Goal: Transaction & Acquisition: Purchase product/service

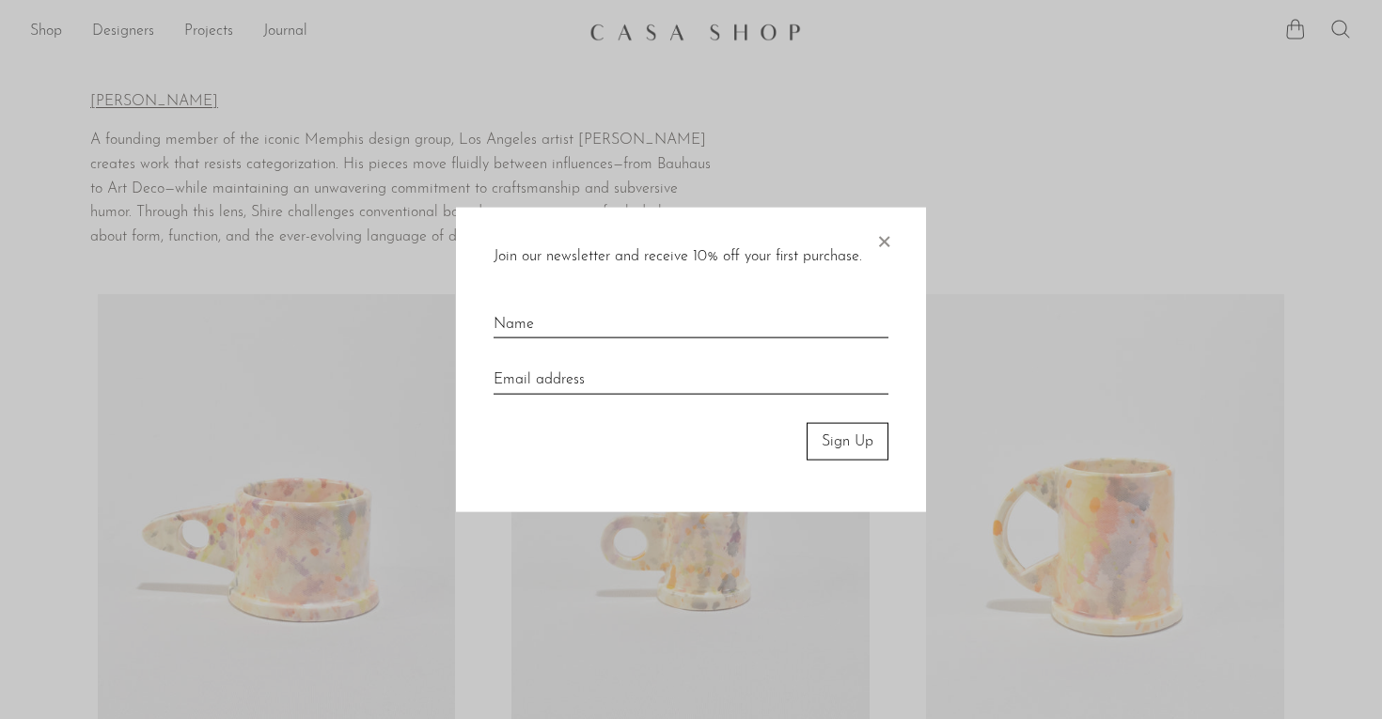
click at [880, 238] on span "×" at bounding box center [883, 237] width 19 height 60
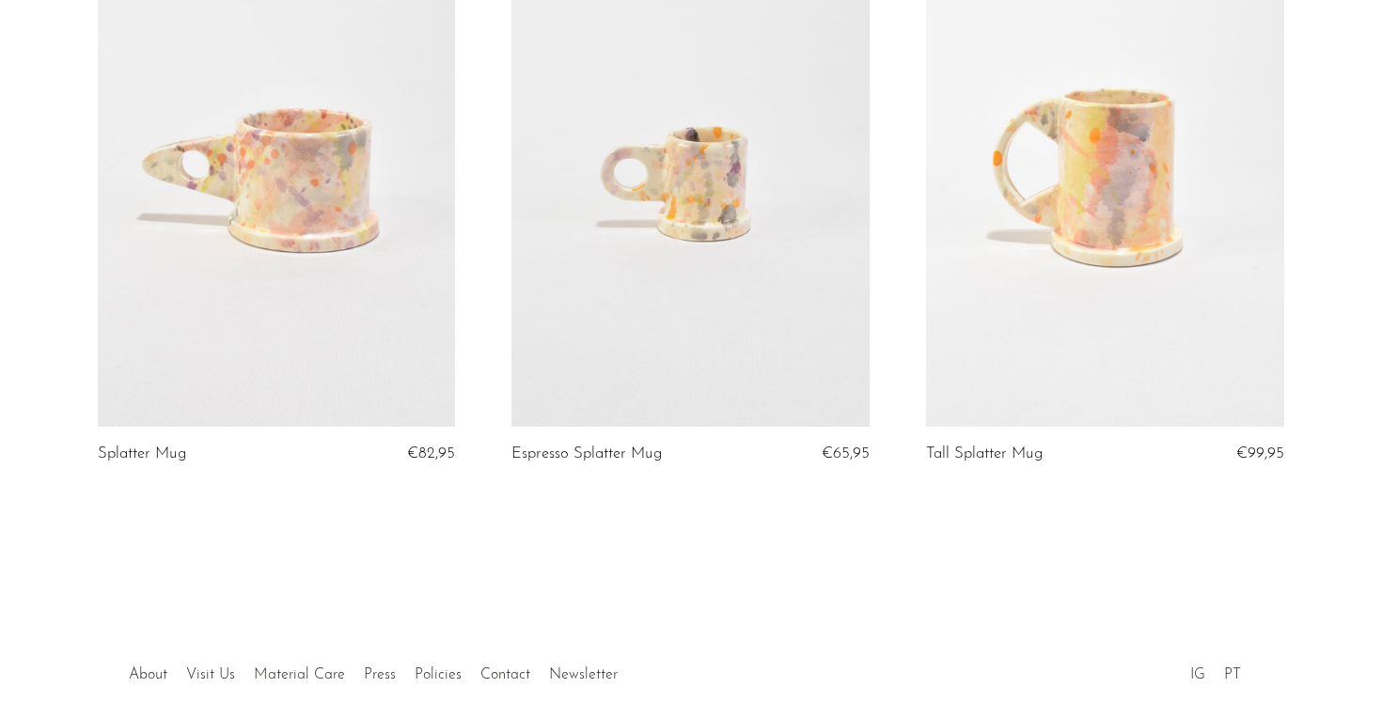
scroll to position [369, 0]
click at [266, 208] on link at bounding box center [277, 175] width 358 height 501
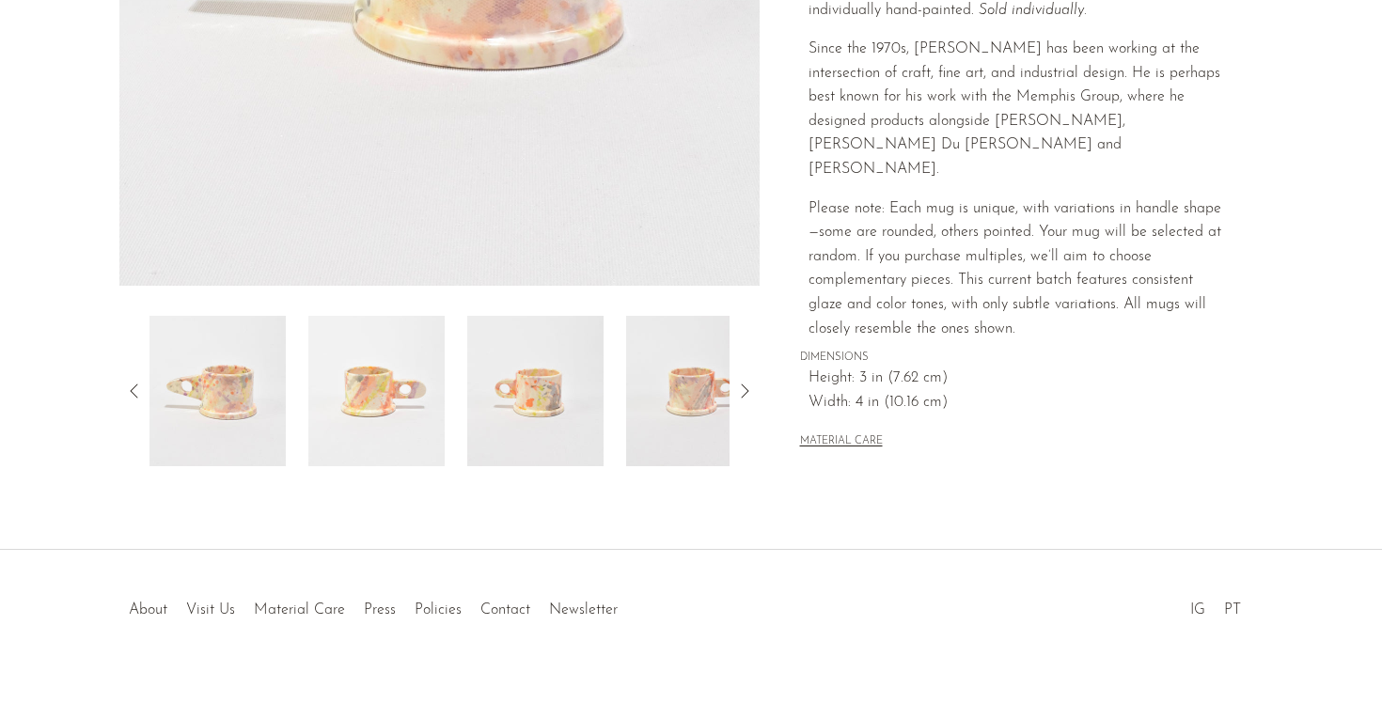
scroll to position [505, 0]
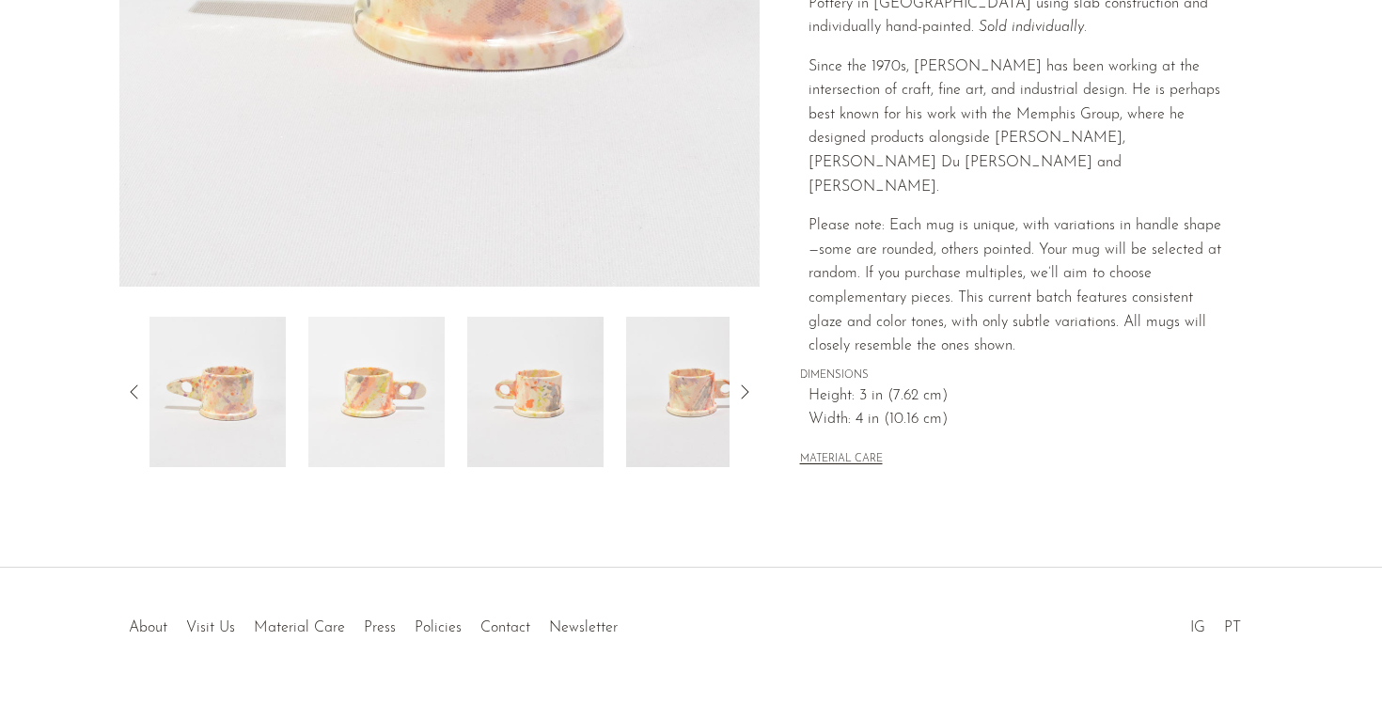
click at [394, 357] on img at bounding box center [376, 392] width 136 height 150
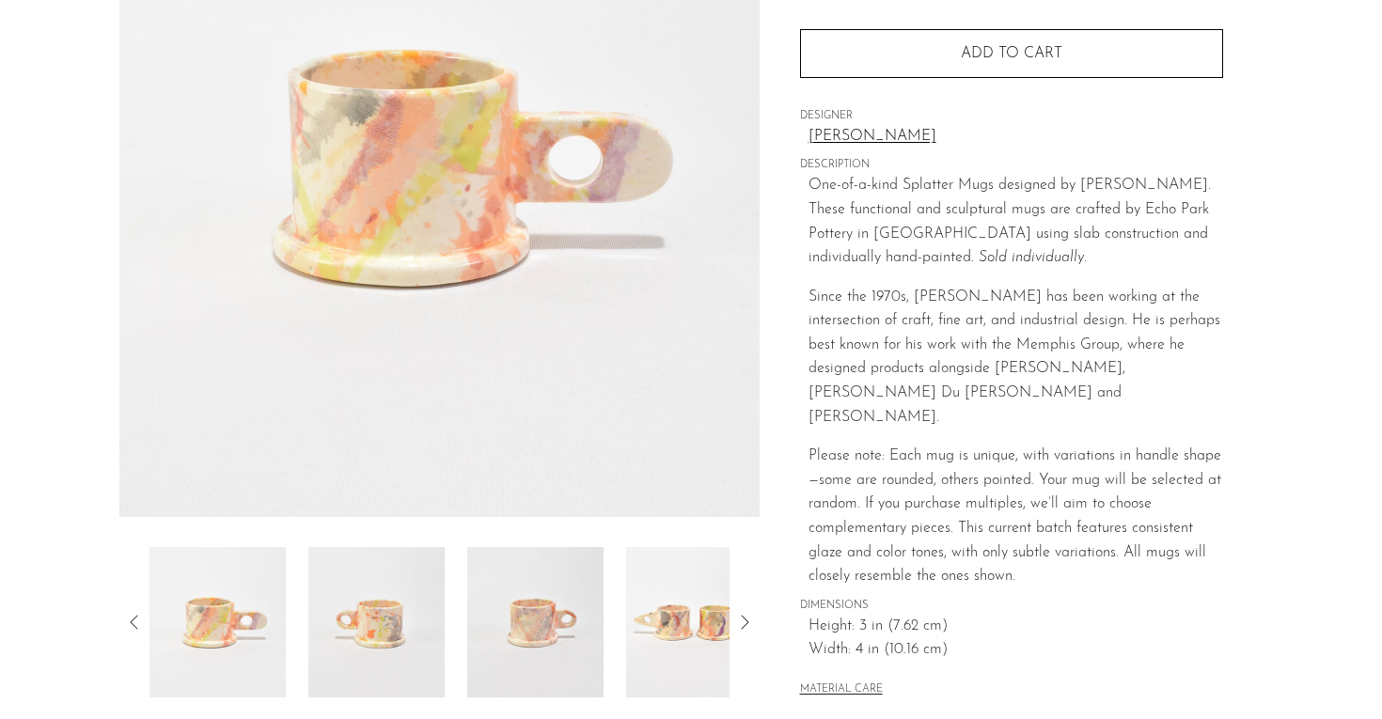
scroll to position [302, 0]
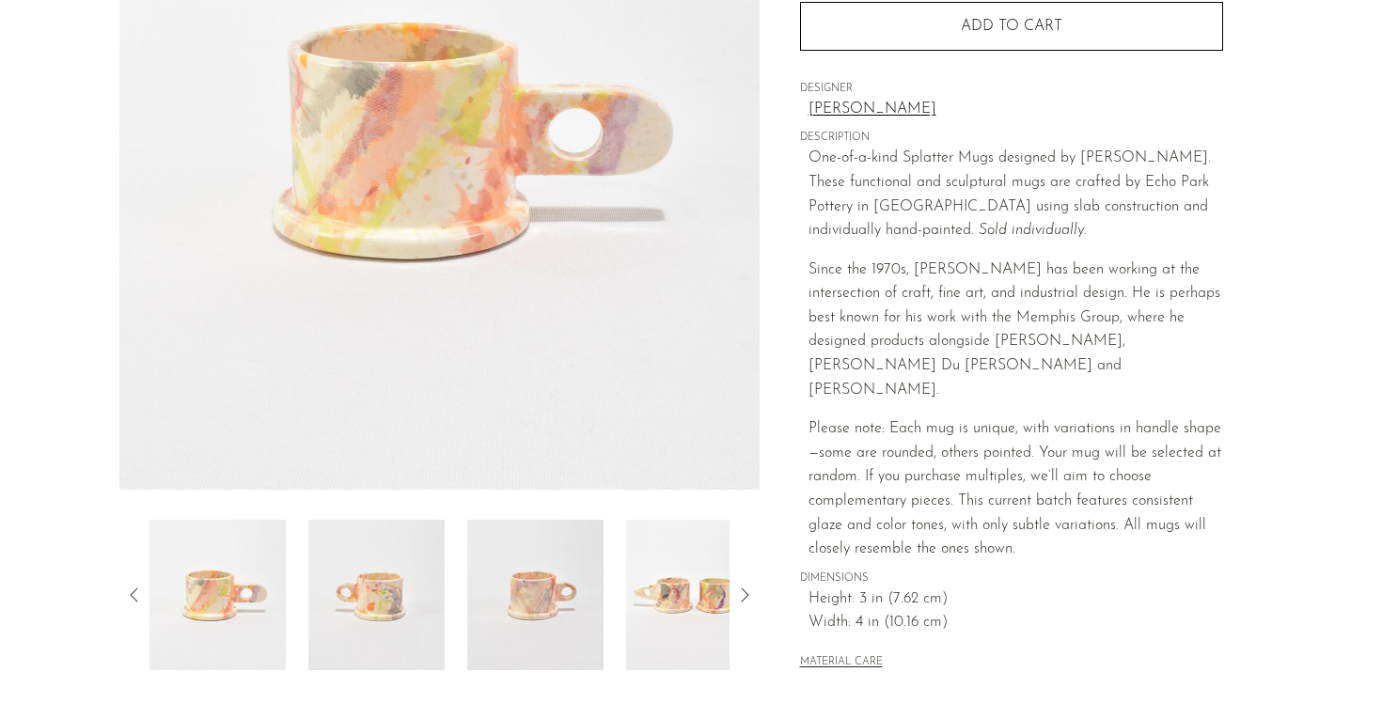
click at [204, 603] on img at bounding box center [217, 595] width 136 height 150
click at [385, 609] on img at bounding box center [376, 595] width 136 height 150
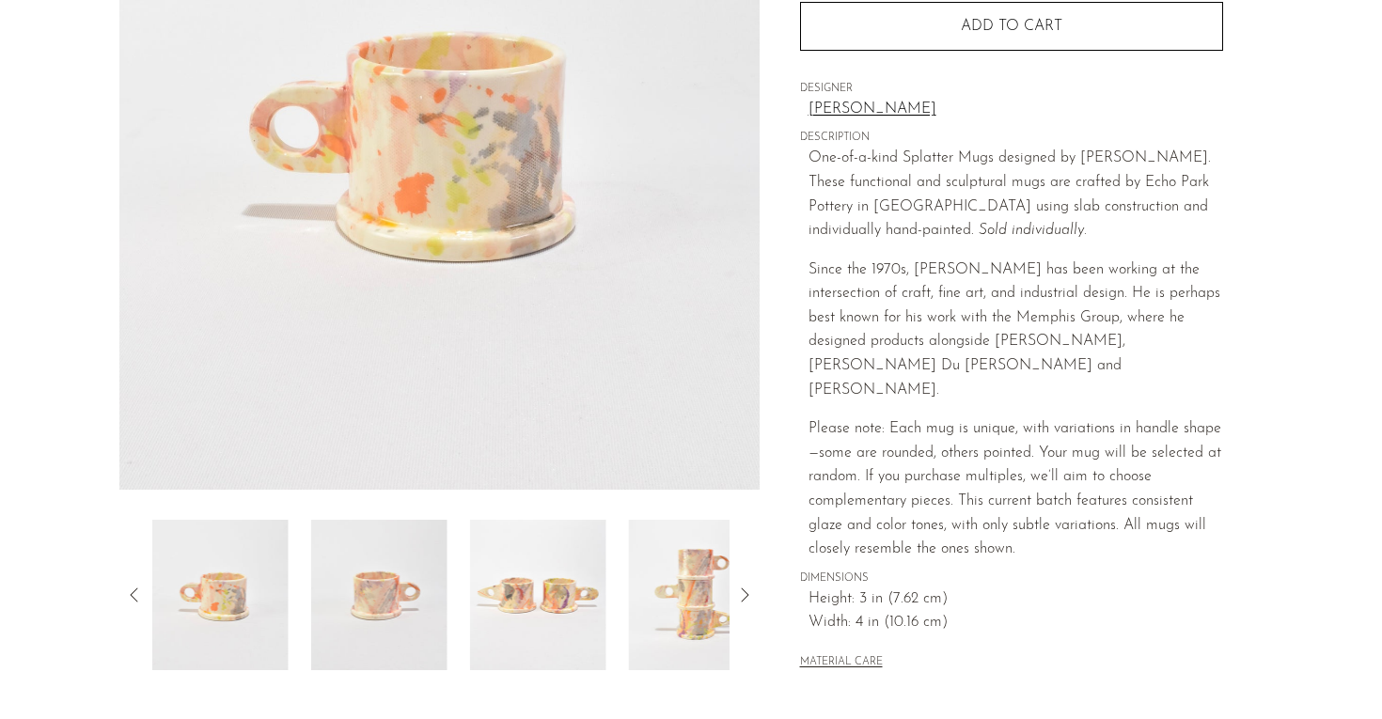
click at [385, 609] on img at bounding box center [379, 595] width 136 height 150
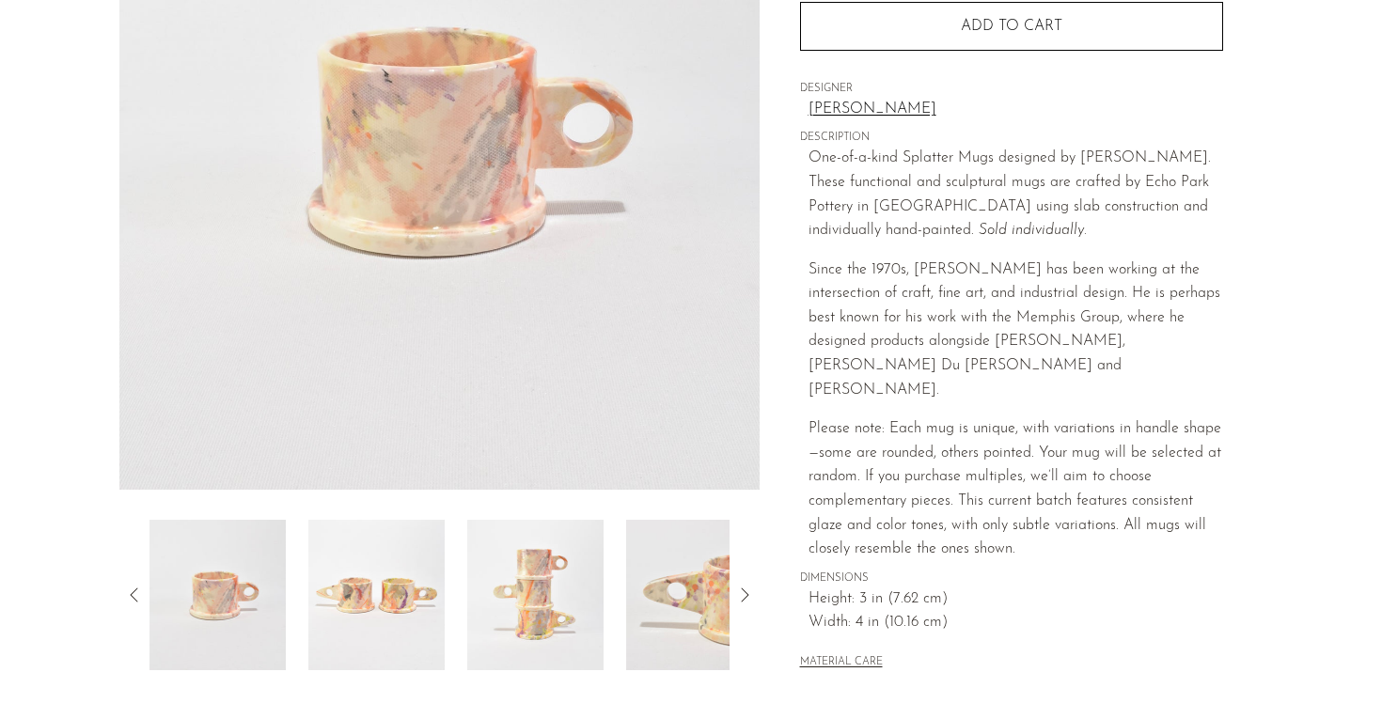
click at [385, 609] on img at bounding box center [376, 595] width 136 height 150
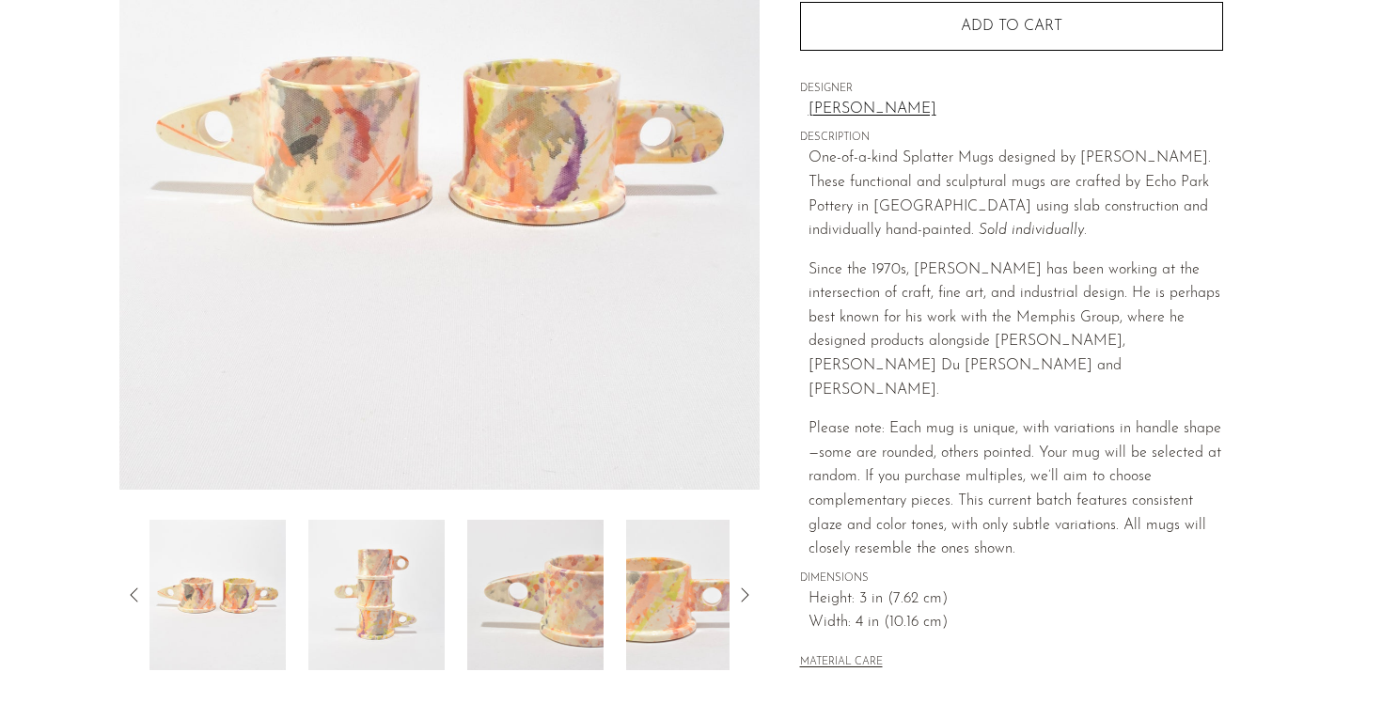
click at [385, 609] on img at bounding box center [376, 595] width 136 height 150
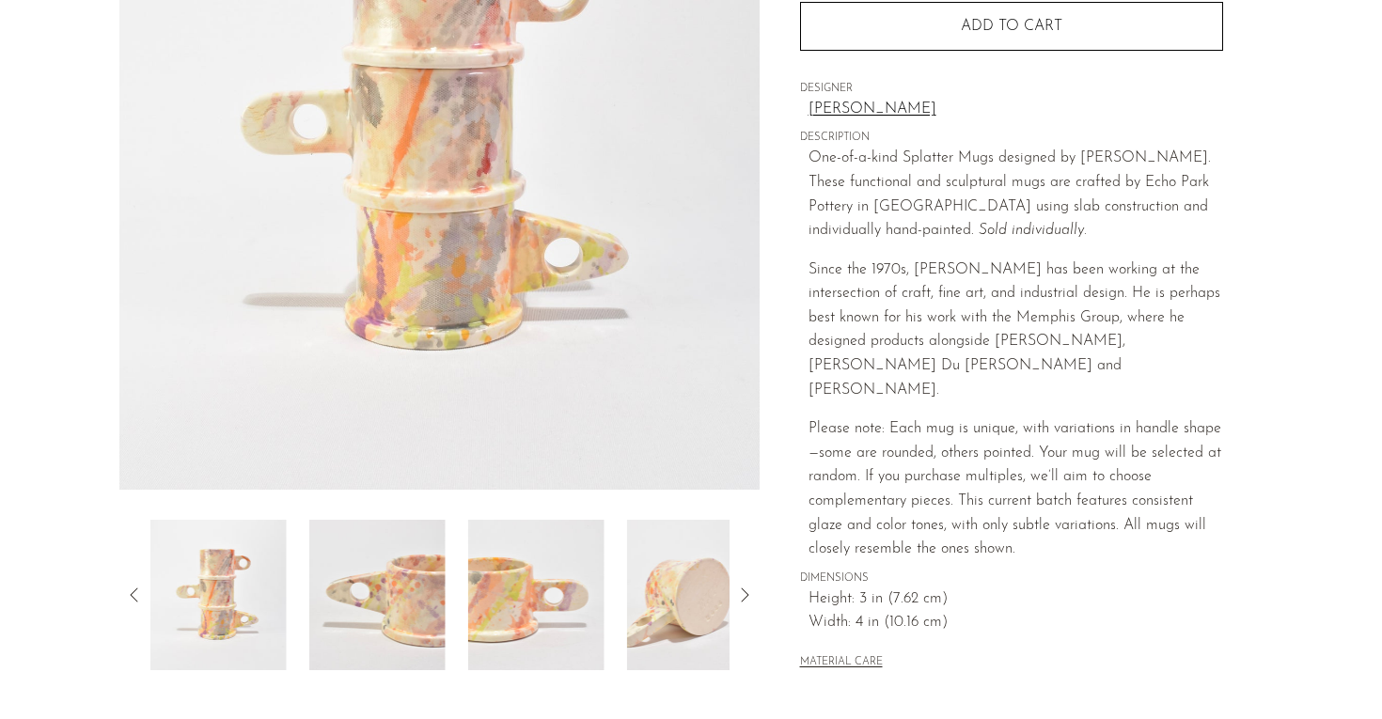
click at [385, 609] on img at bounding box center [377, 595] width 136 height 150
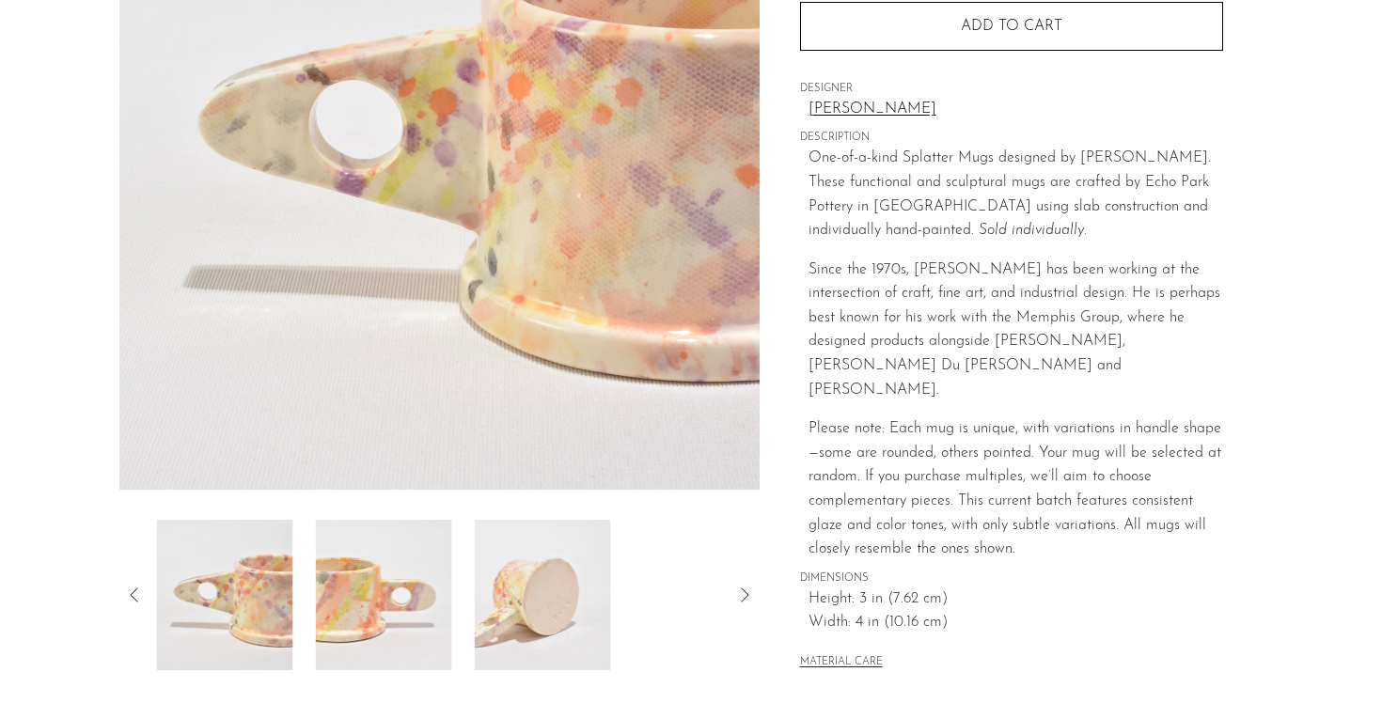
click at [385, 609] on img at bounding box center [384, 595] width 136 height 150
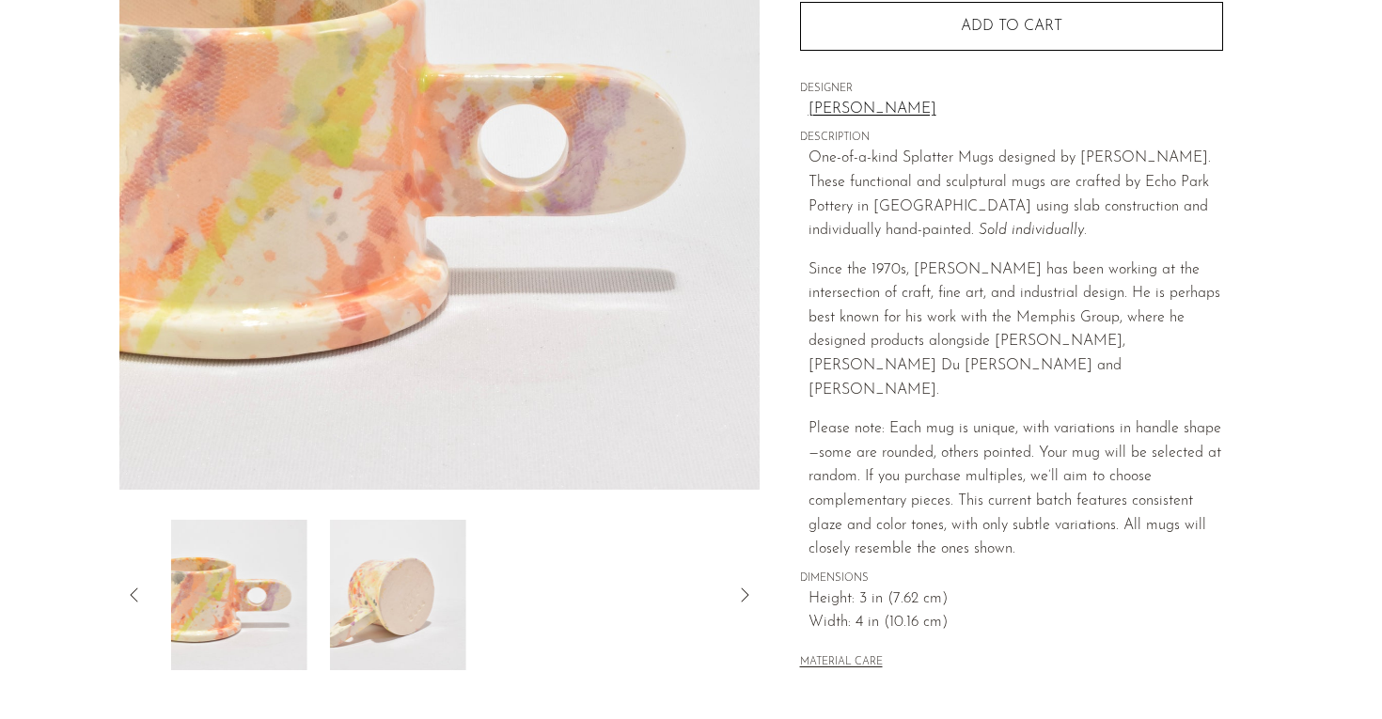
click at [385, 609] on img at bounding box center [398, 595] width 136 height 150
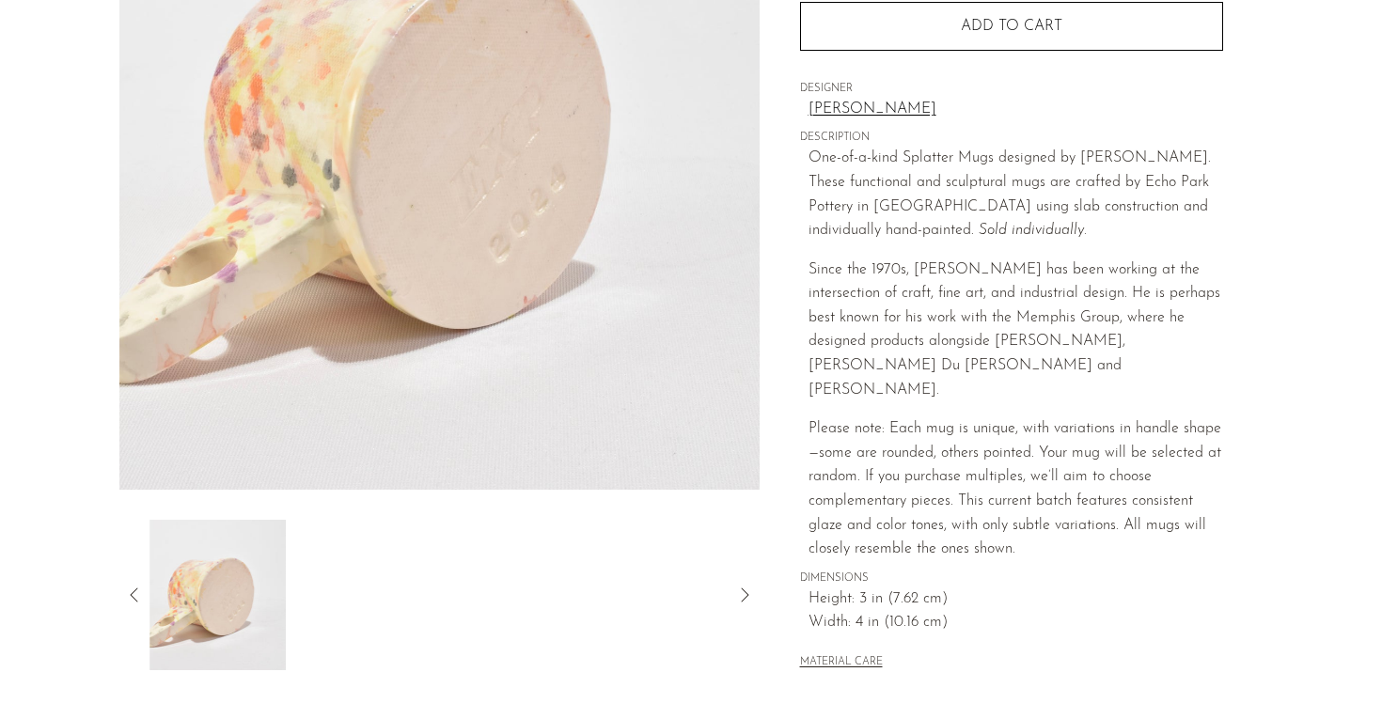
click at [59, 549] on section "Splatter Mug €82,95" at bounding box center [691, 244] width 1382 height 919
click at [137, 601] on icon at bounding box center [134, 595] width 23 height 23
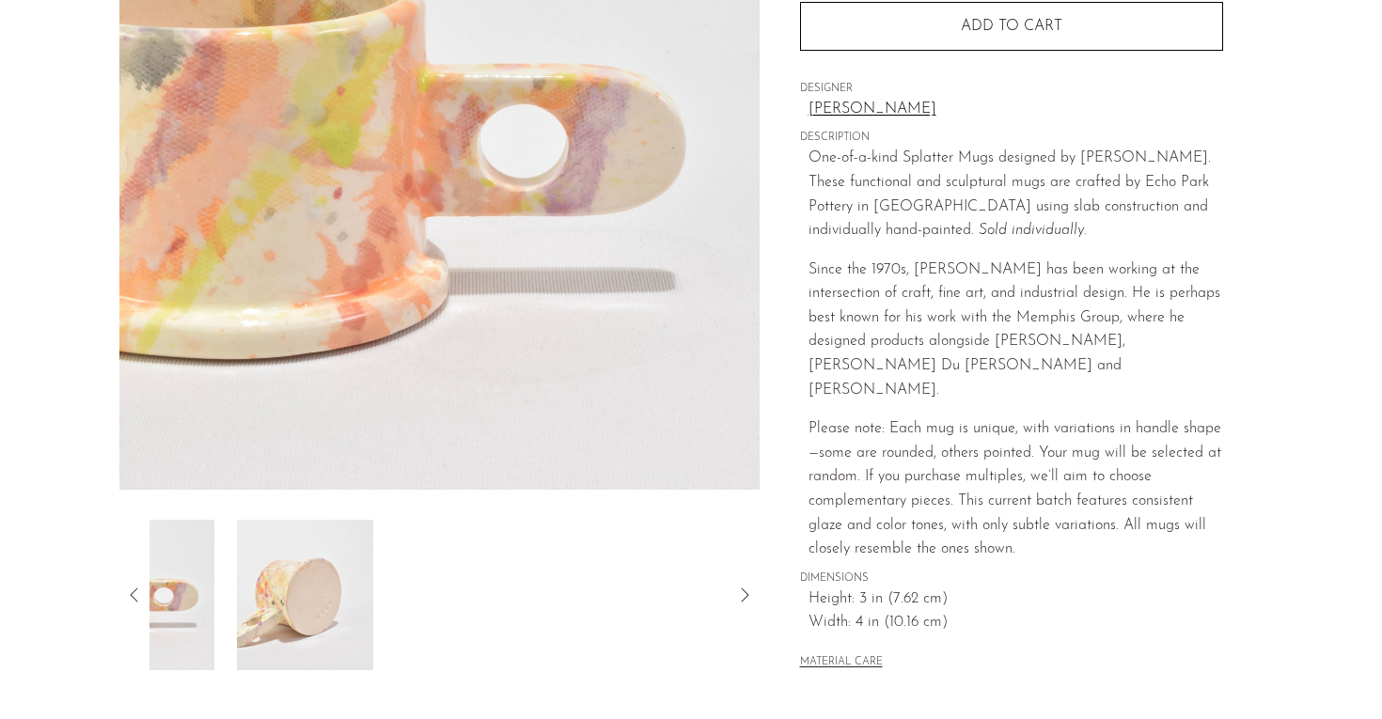
click at [137, 601] on icon at bounding box center [134, 595] width 23 height 23
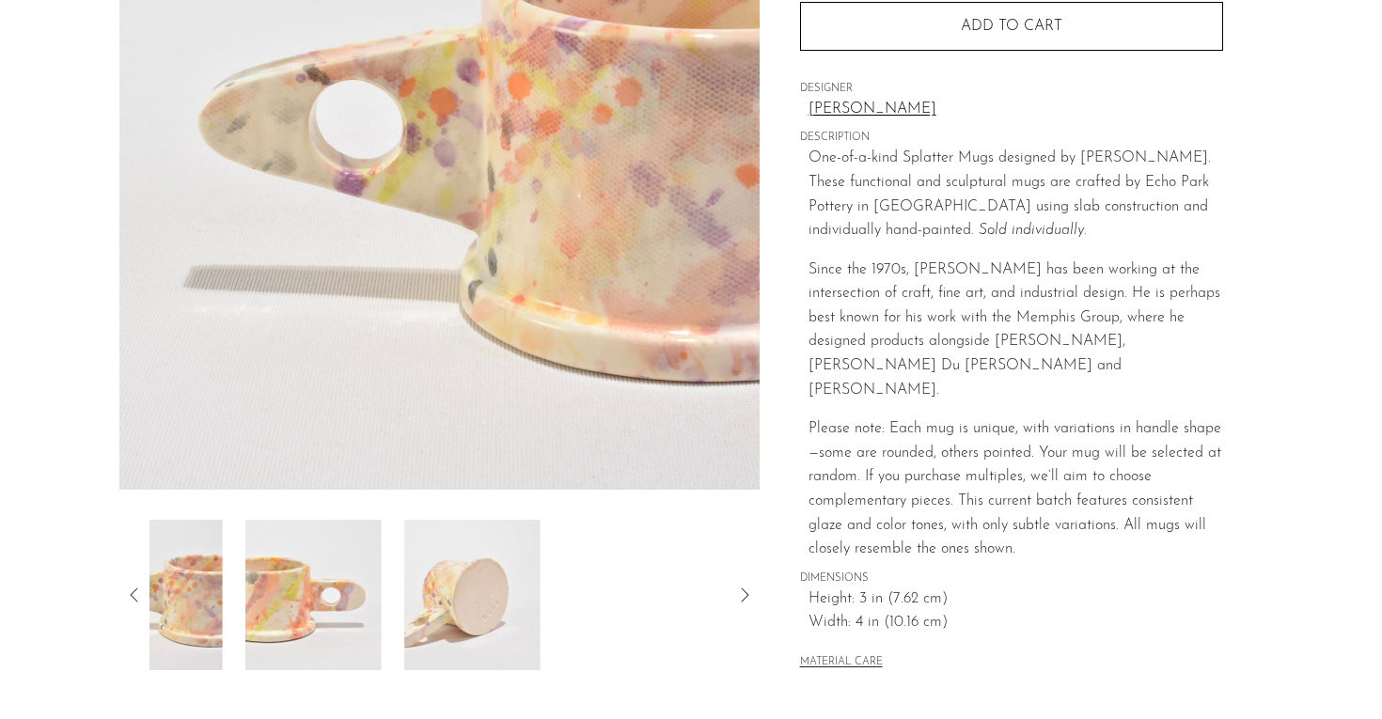
click at [137, 601] on icon at bounding box center [134, 595] width 23 height 23
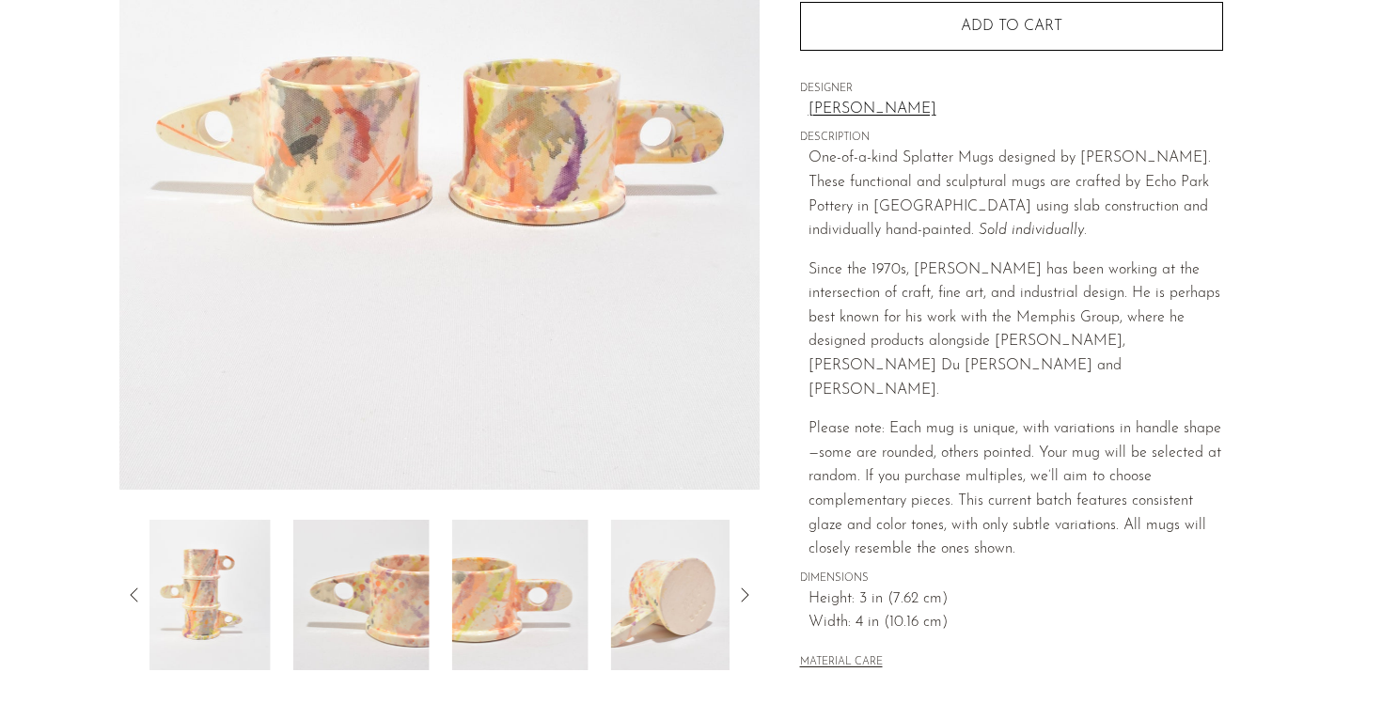
click at [137, 601] on icon at bounding box center [134, 595] width 23 height 23
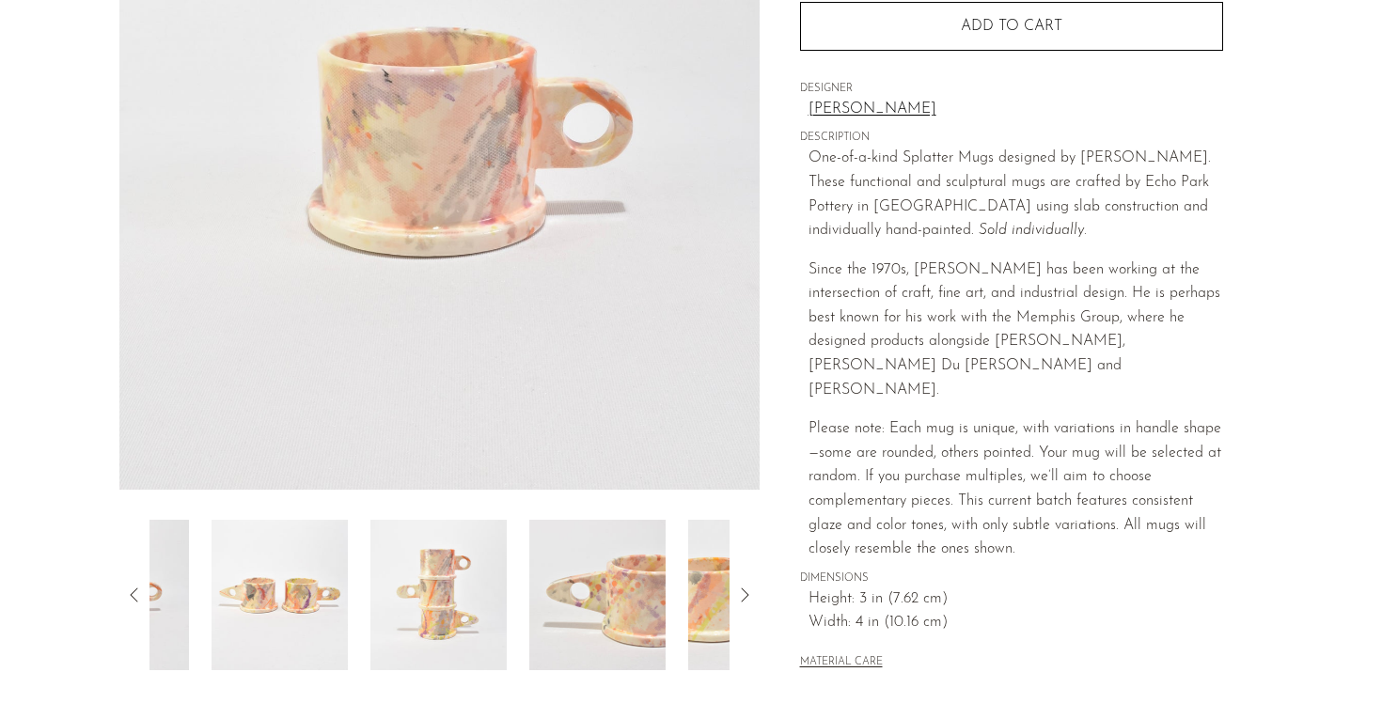
click at [137, 601] on icon at bounding box center [134, 595] width 23 height 23
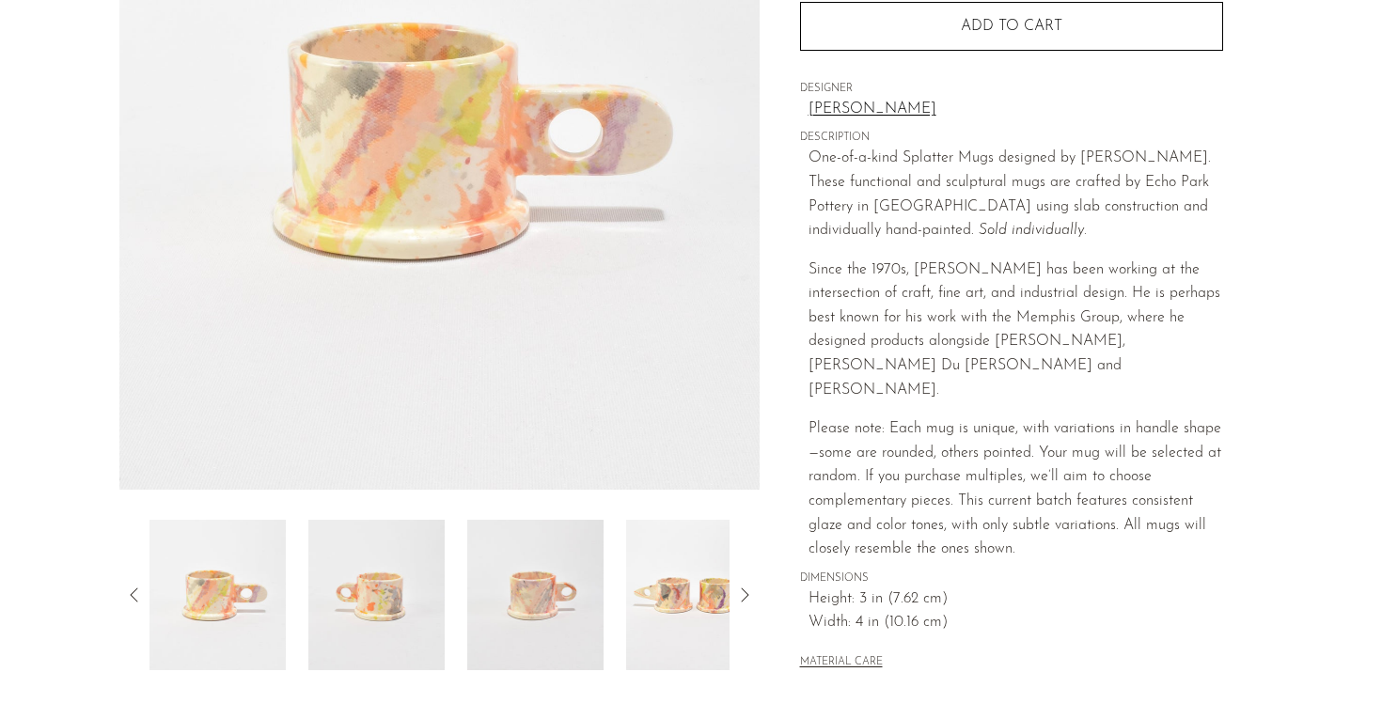
click at [232, 589] on img at bounding box center [217, 595] width 136 height 150
click at [49, 573] on section "Splatter Mug €82,95" at bounding box center [691, 244] width 1382 height 919
click at [530, 602] on img at bounding box center [535, 595] width 136 height 150
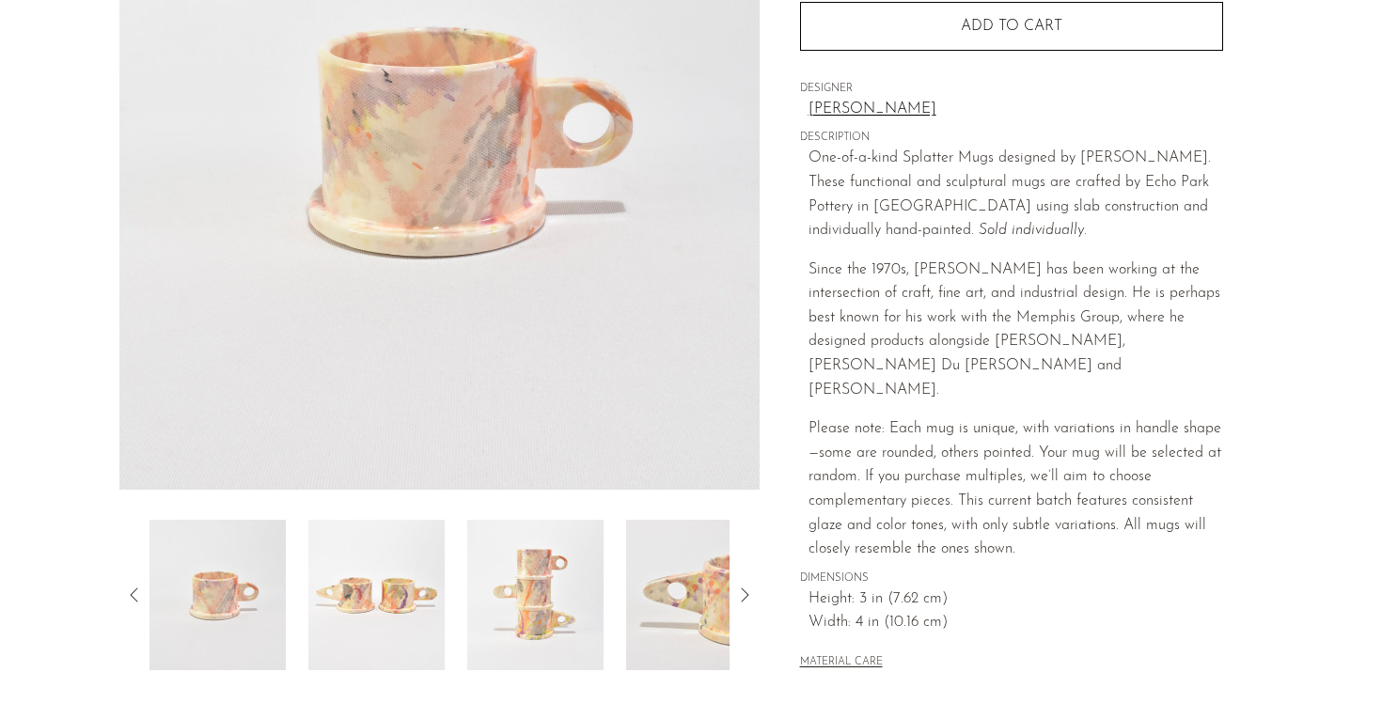
click at [132, 590] on icon at bounding box center [134, 595] width 23 height 23
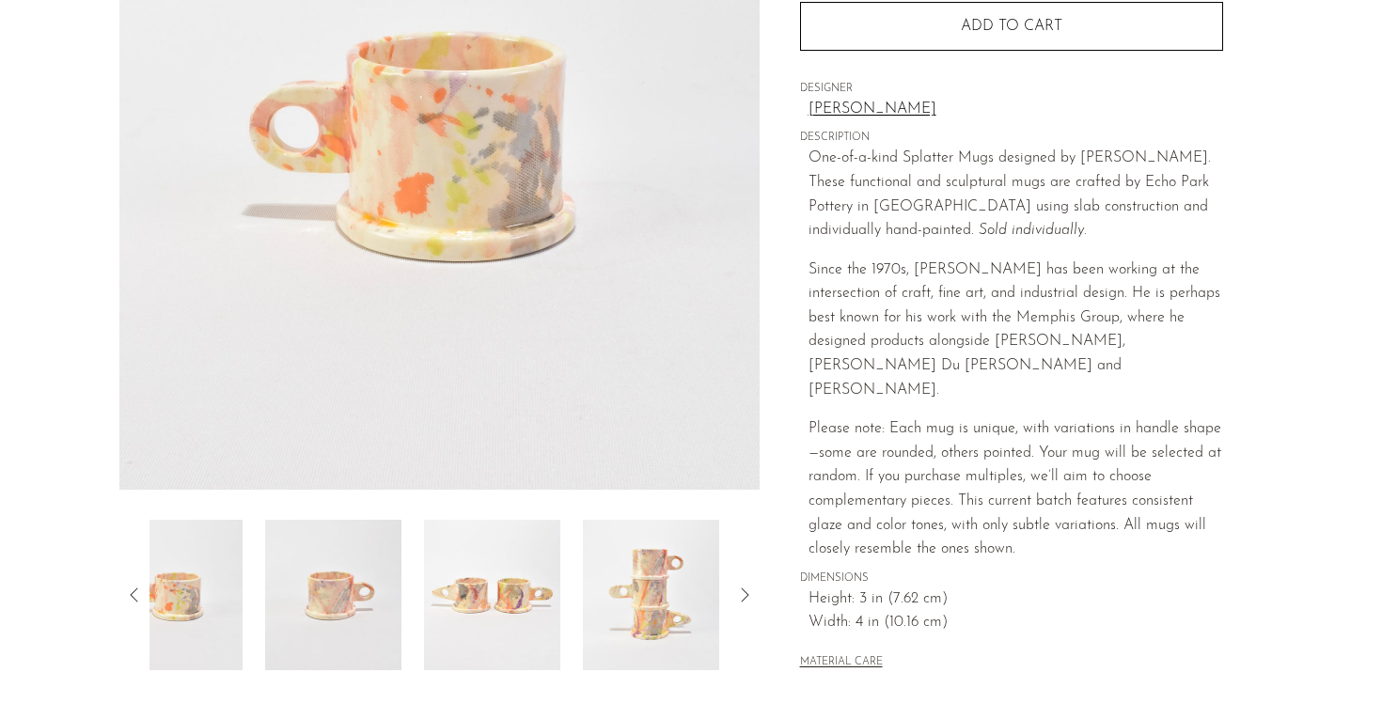
click at [132, 590] on icon at bounding box center [134, 595] width 23 height 23
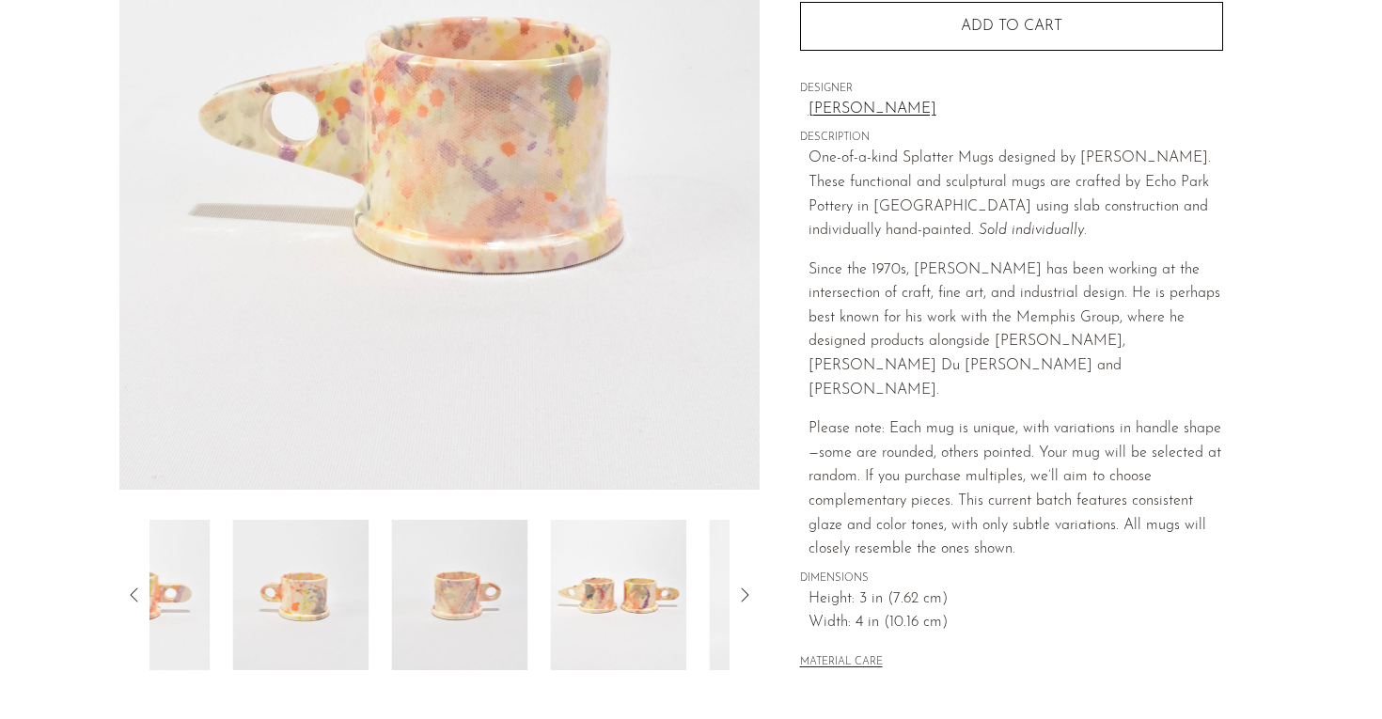
click at [132, 590] on icon at bounding box center [134, 595] width 23 height 23
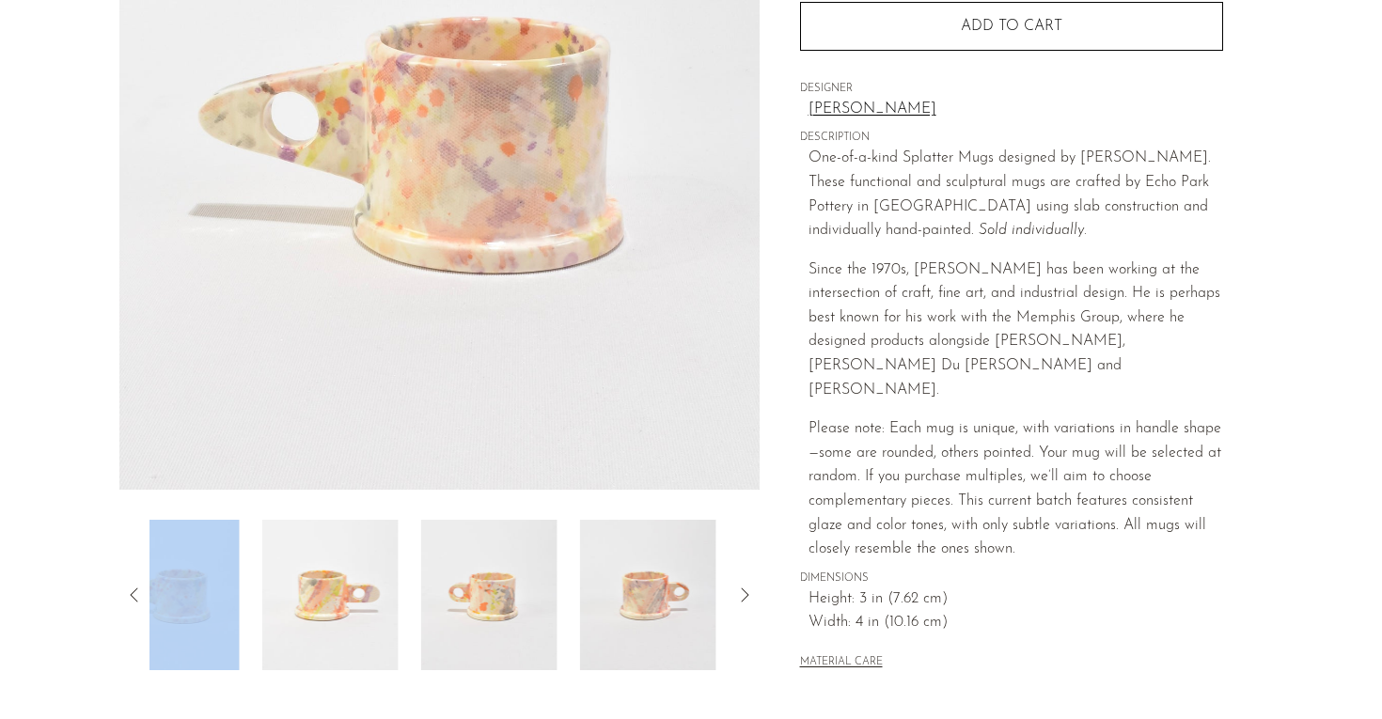
click at [132, 590] on icon at bounding box center [134, 595] width 23 height 23
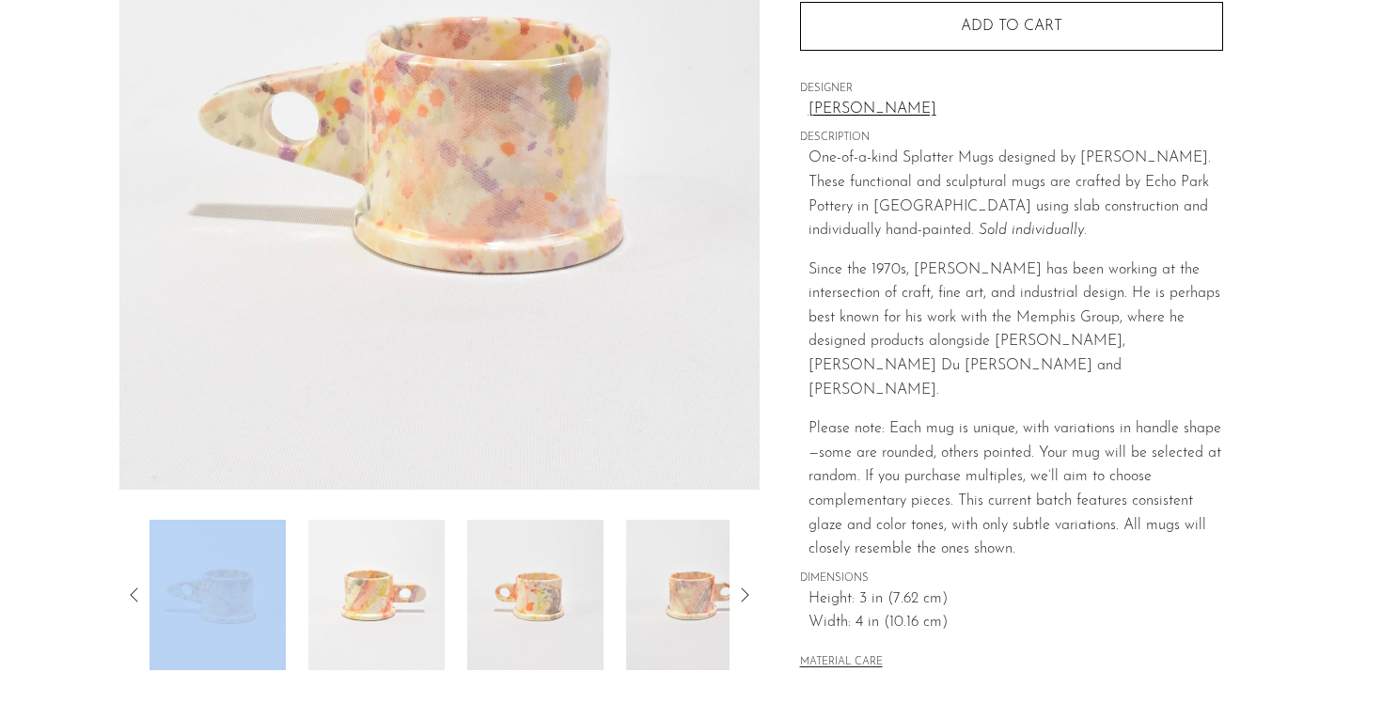
click at [382, 619] on img at bounding box center [376, 595] width 136 height 150
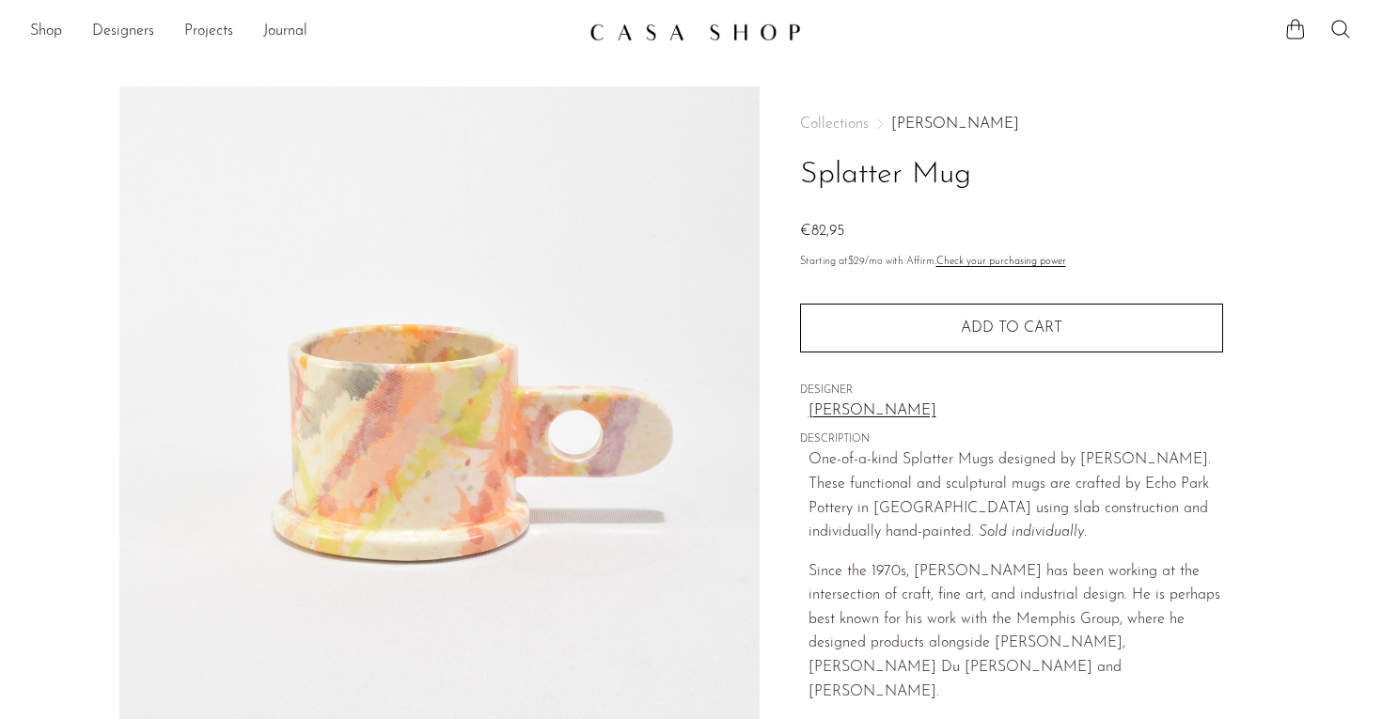
scroll to position [0, 0]
